Goal: Information Seeking & Learning: Learn about a topic

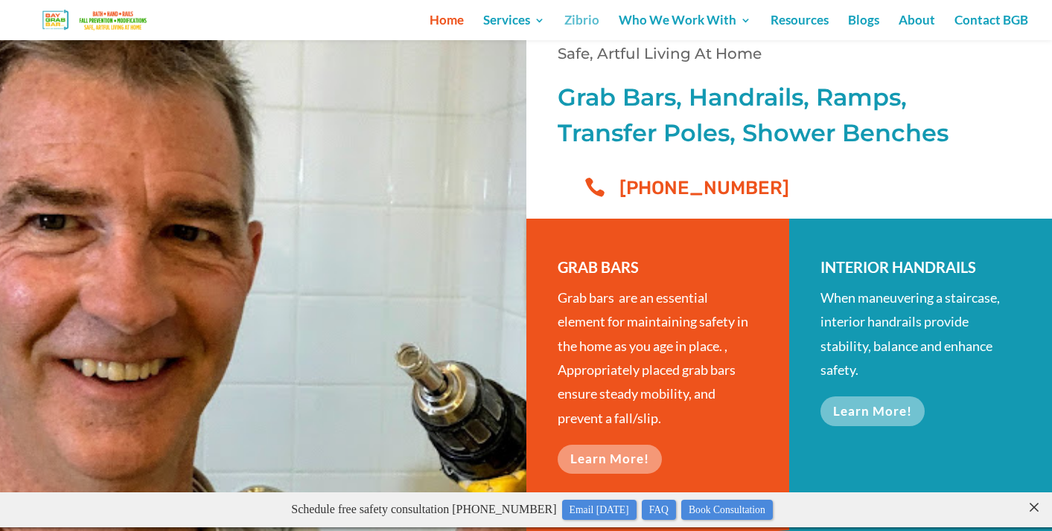
click at [588, 20] on link "Zibrio" at bounding box center [581, 27] width 35 height 25
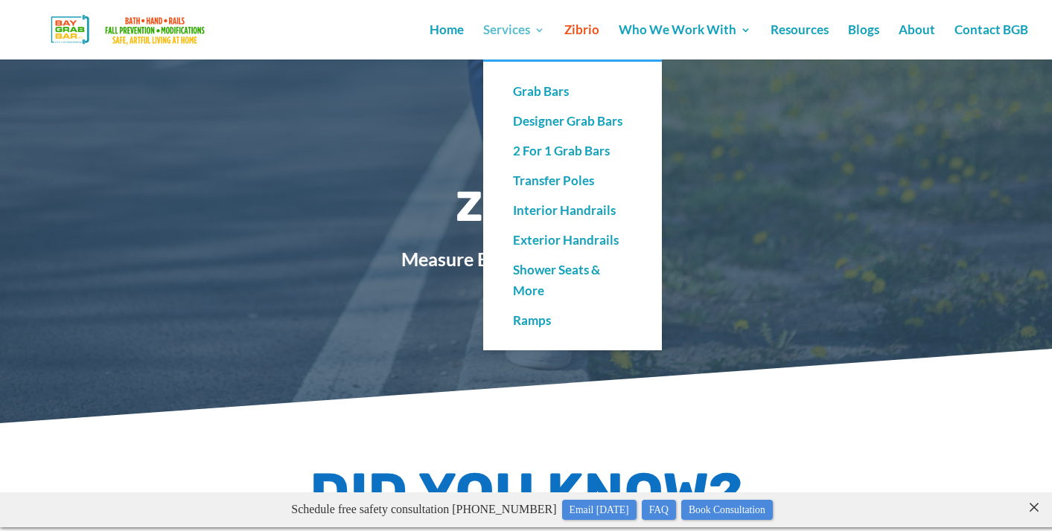
click at [512, 28] on link "Services" at bounding box center [514, 42] width 62 height 35
click at [528, 89] on link "Grab Bars" at bounding box center [572, 92] width 149 height 30
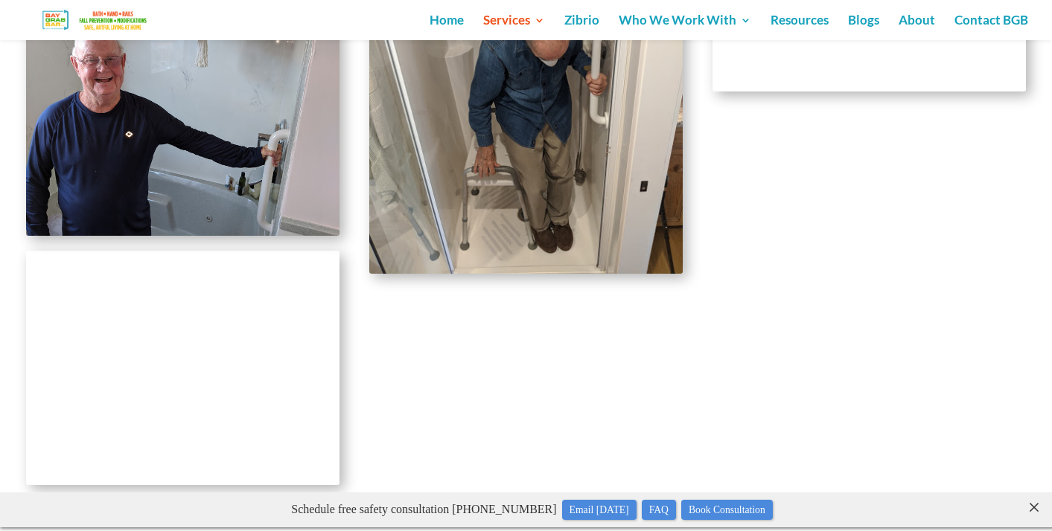
scroll to position [3463, 0]
